Goal: Unclear

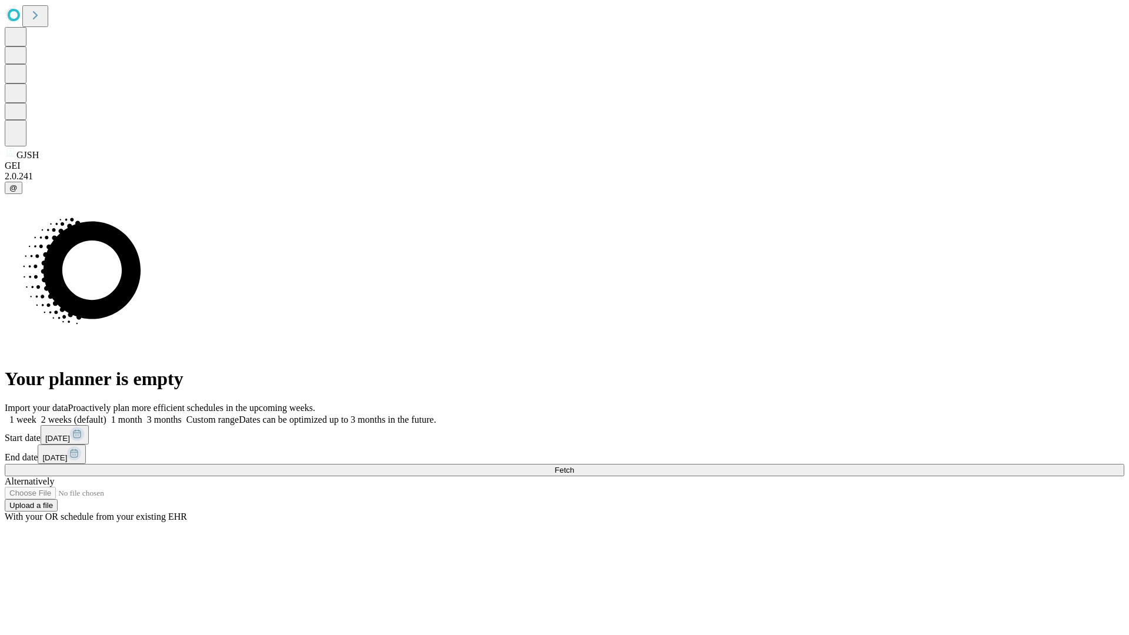
click at [574, 466] on span "Fetch" at bounding box center [563, 470] width 19 height 9
